Goal: Task Accomplishment & Management: Manage account settings

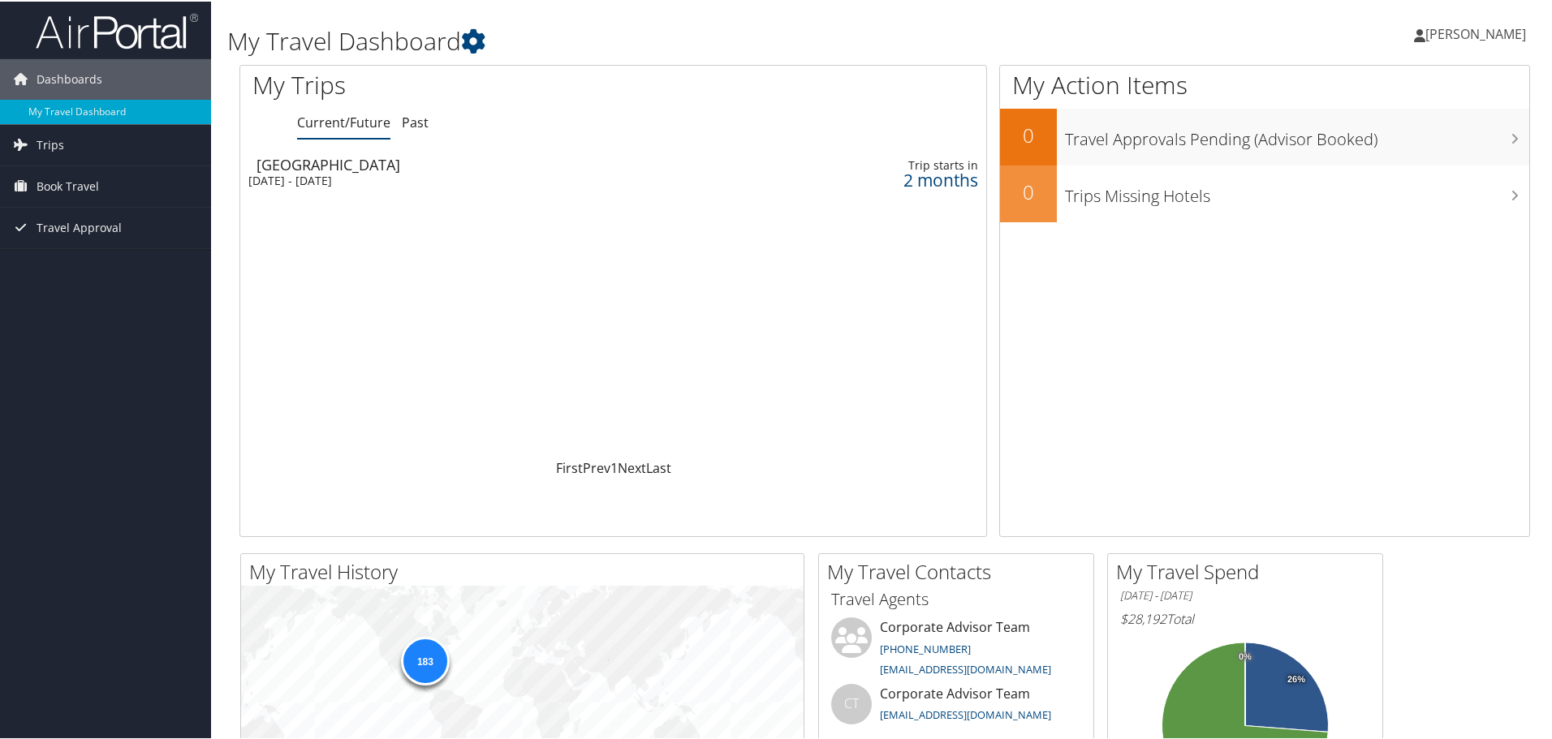
click at [295, 174] on div "[DATE] - [DATE]" at bounding box center [479, 179] width 463 height 15
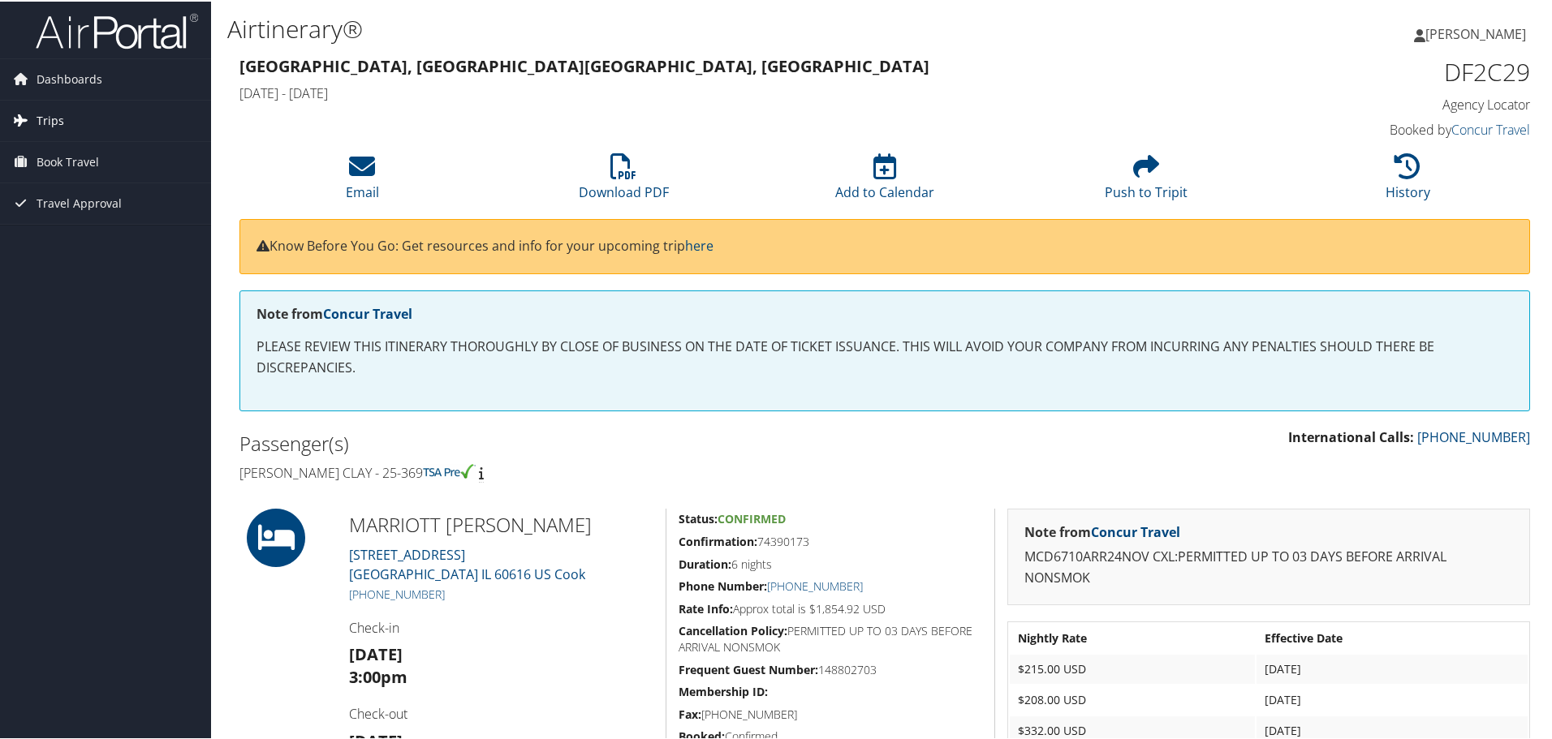
click at [66, 117] on link "Trips" at bounding box center [105, 119] width 211 height 41
click at [72, 234] on span "Book Travel" at bounding box center [68, 233] width 62 height 41
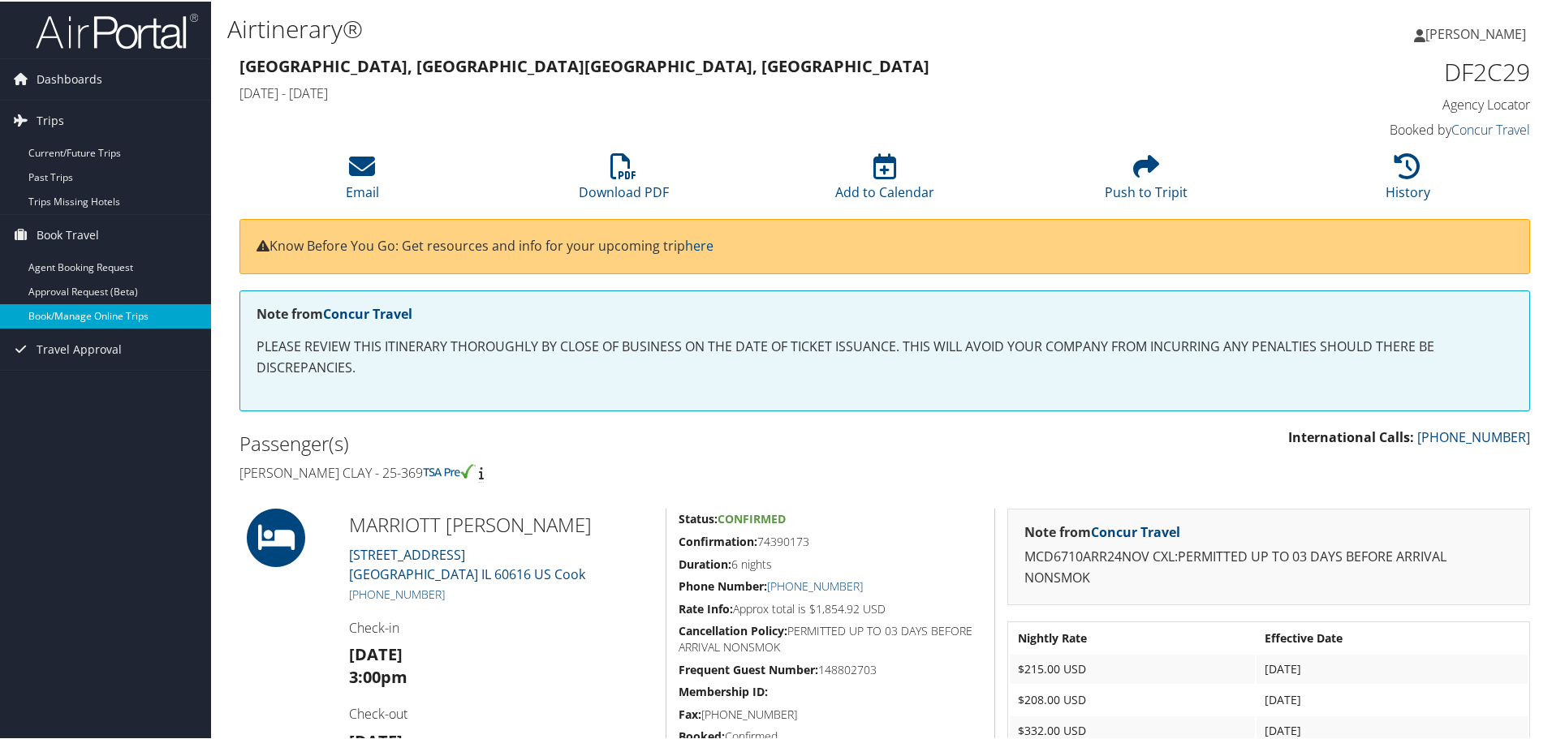
click at [95, 313] on link "Book/Manage Online Trips" at bounding box center [105, 315] width 211 height 24
